Goal: Information Seeking & Learning: Learn about a topic

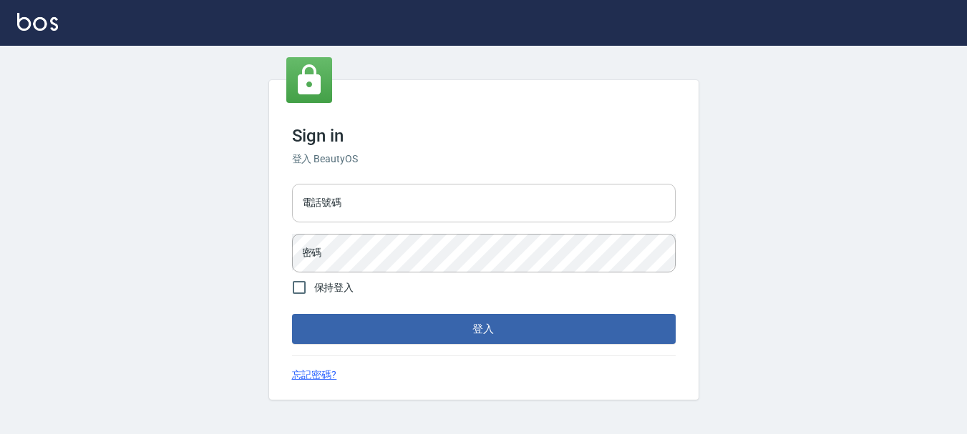
click at [423, 209] on input "電話號碼" at bounding box center [484, 203] width 384 height 39
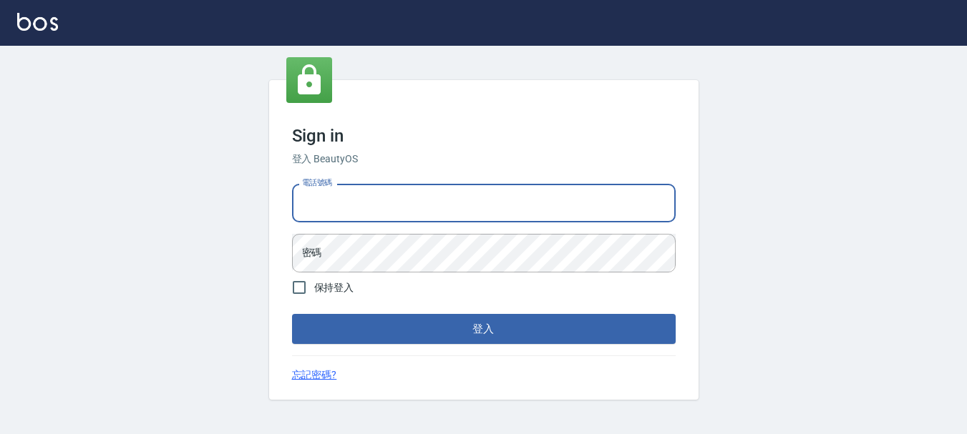
type input "0983811952"
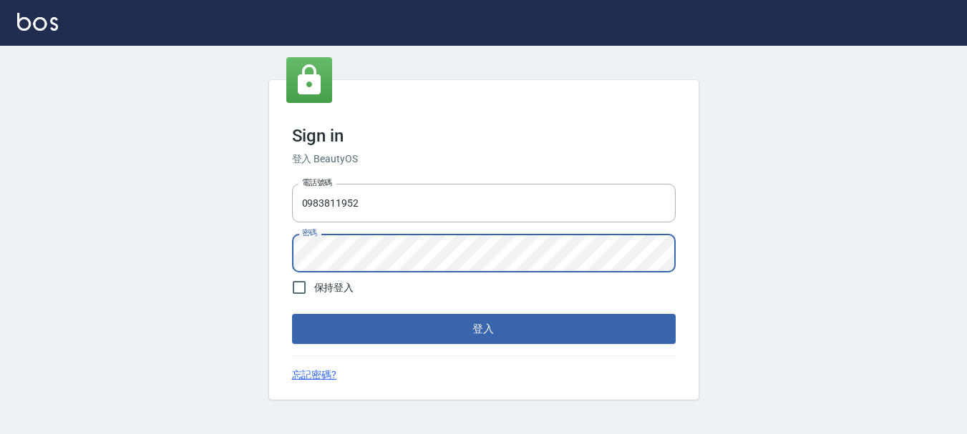
click at [292, 314] on button "登入" at bounding box center [484, 329] width 384 height 30
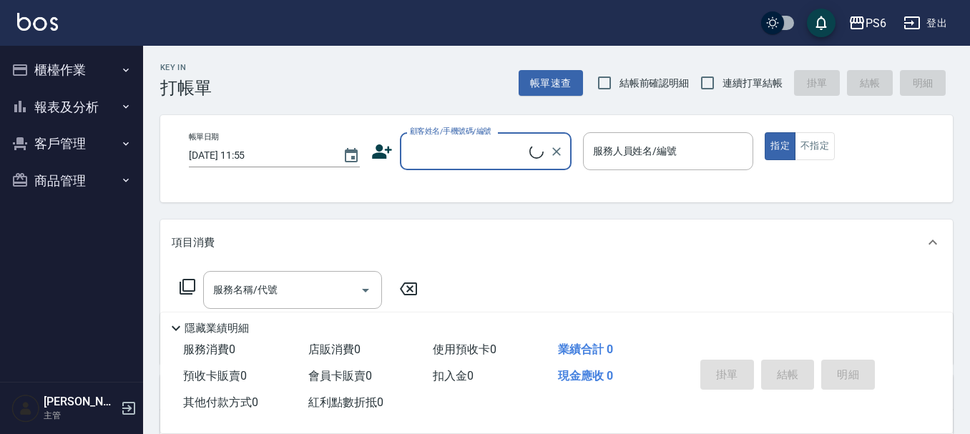
click at [84, 108] on button "報表及分析" at bounding box center [72, 107] width 132 height 37
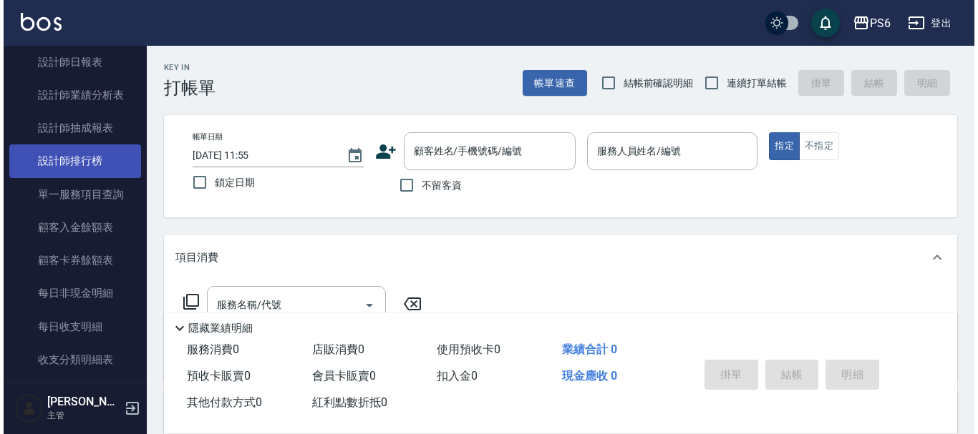
scroll to position [286, 0]
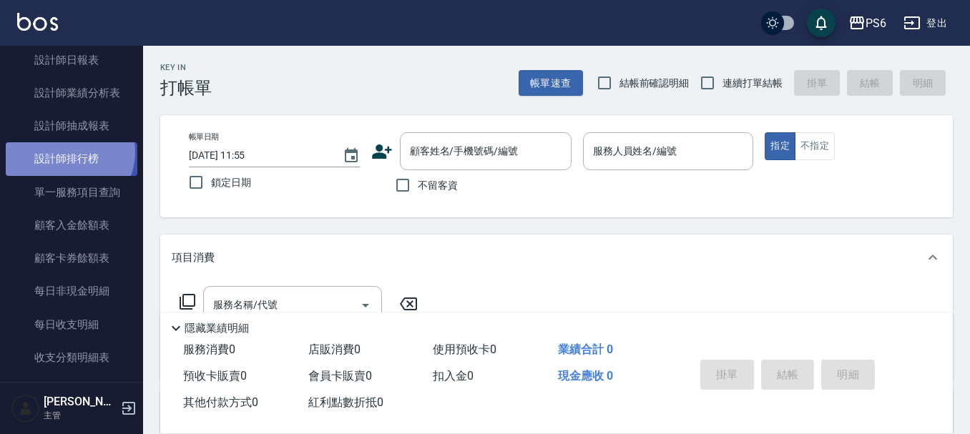
click at [65, 152] on link "設計師排行榜" at bounding box center [72, 158] width 132 height 33
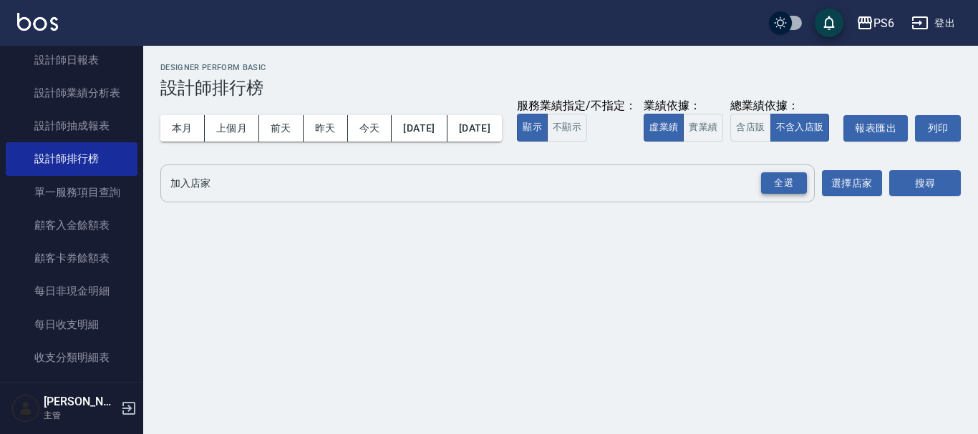
drag, startPoint x: 784, startPoint y: 206, endPoint x: 805, endPoint y: 211, distance: 21.4
click at [785, 195] on div "全選" at bounding box center [784, 183] width 46 height 22
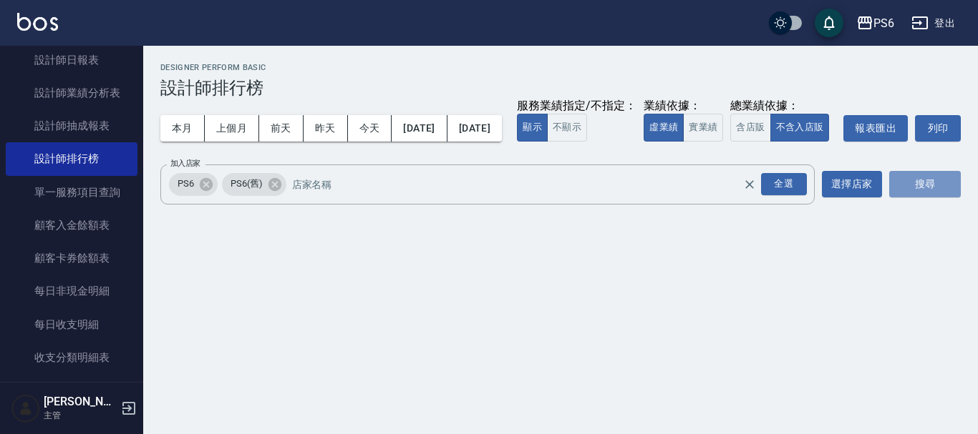
drag, startPoint x: 912, startPoint y: 202, endPoint x: 479, endPoint y: 157, distance: 435.2
click at [912, 198] on button "搜尋" at bounding box center [925, 184] width 72 height 26
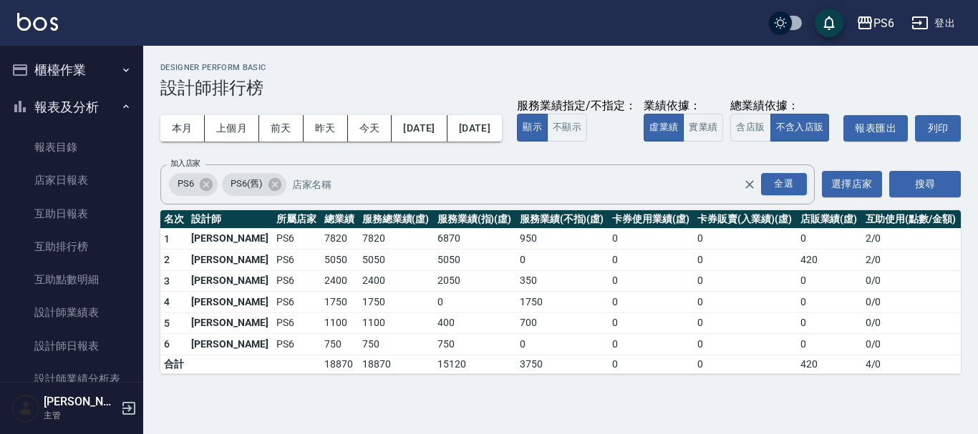
click at [64, 64] on button "櫃檯作業" at bounding box center [72, 70] width 132 height 37
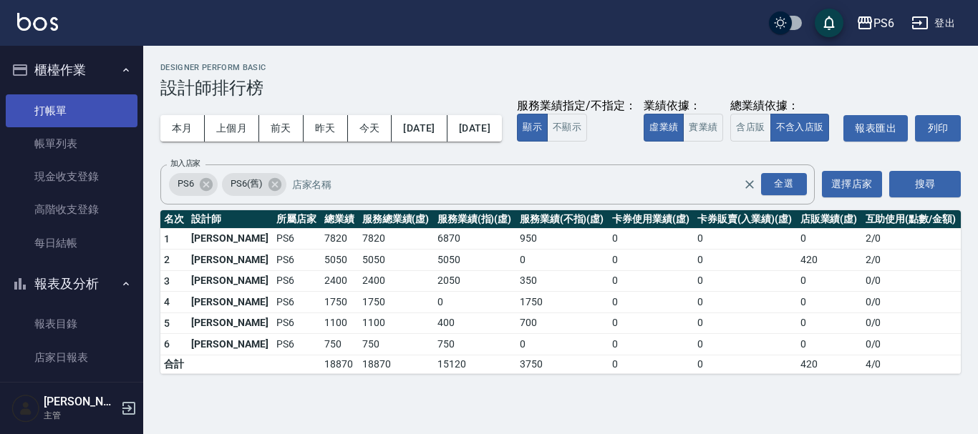
click at [57, 112] on link "打帳單" at bounding box center [72, 110] width 132 height 33
